Goal: Transaction & Acquisition: Purchase product/service

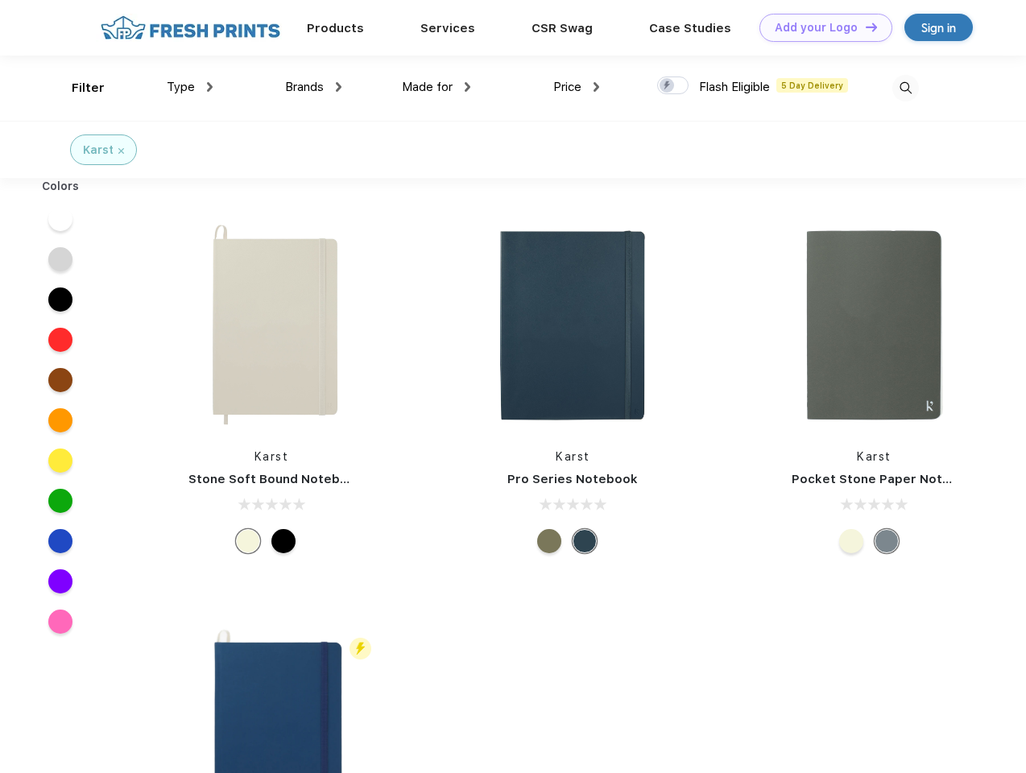
scroll to position [1, 0]
click at [820, 27] on link "Add your Logo Design Tool" at bounding box center [825, 28] width 133 height 28
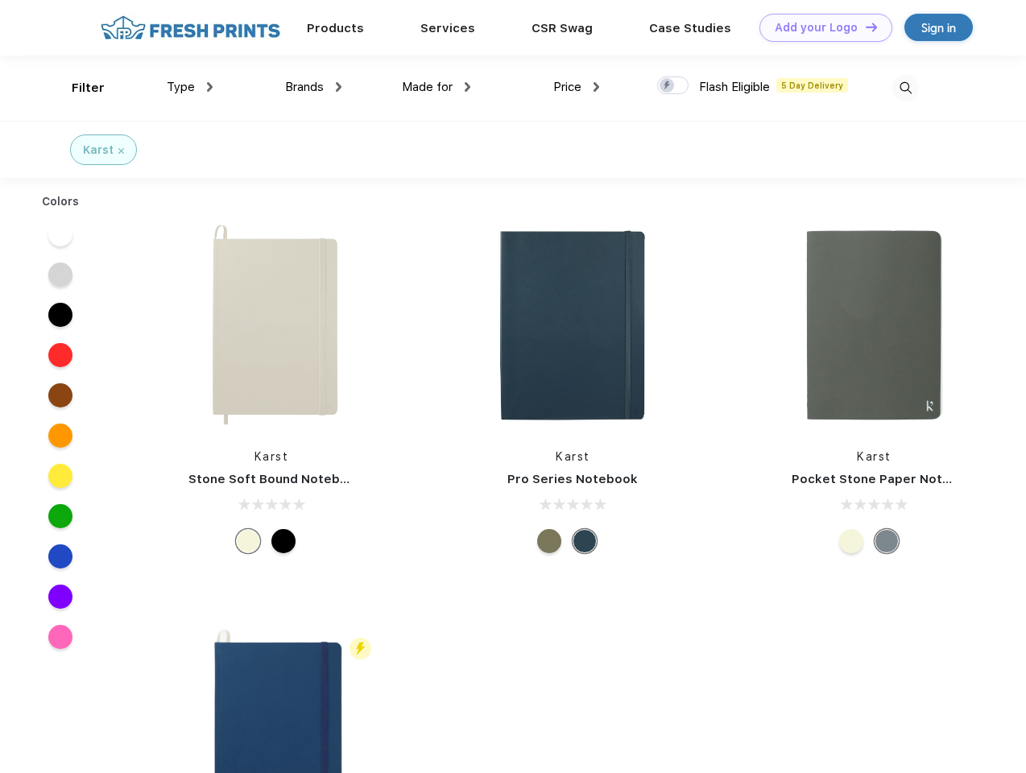
click at [0, 0] on div "Design Tool" at bounding box center [0, 0] width 0 height 0
click at [864, 27] on link "Add your Logo Design Tool" at bounding box center [825, 28] width 133 height 28
click at [77, 88] on div "Filter" at bounding box center [88, 88] width 33 height 19
click at [190, 87] on span "Type" at bounding box center [181, 87] width 28 height 14
click at [313, 87] on span "Brands" at bounding box center [304, 87] width 39 height 14
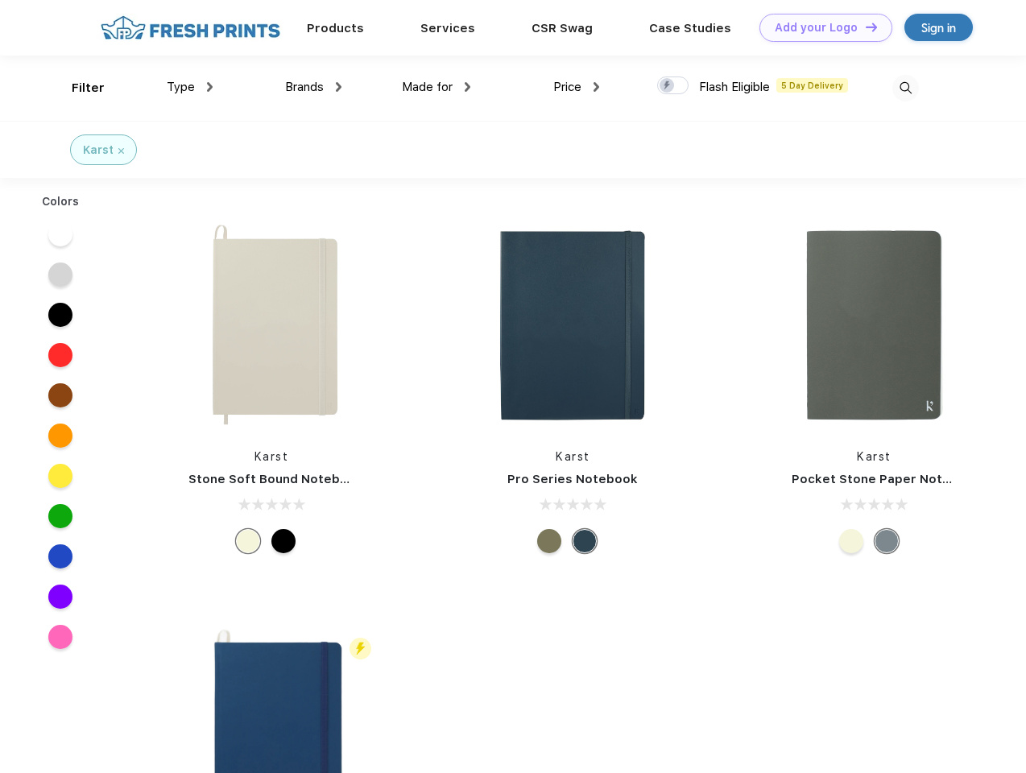
click at [436, 87] on span "Made for" at bounding box center [427, 87] width 51 height 14
click at [576, 87] on span "Price" at bounding box center [567, 87] width 28 height 14
click at [673, 86] on div at bounding box center [672, 85] width 31 height 18
click at [667, 86] on input "checkbox" at bounding box center [662, 81] width 10 height 10
click at [905, 88] on img at bounding box center [905, 88] width 27 height 27
